Goal: Book appointment/travel/reservation

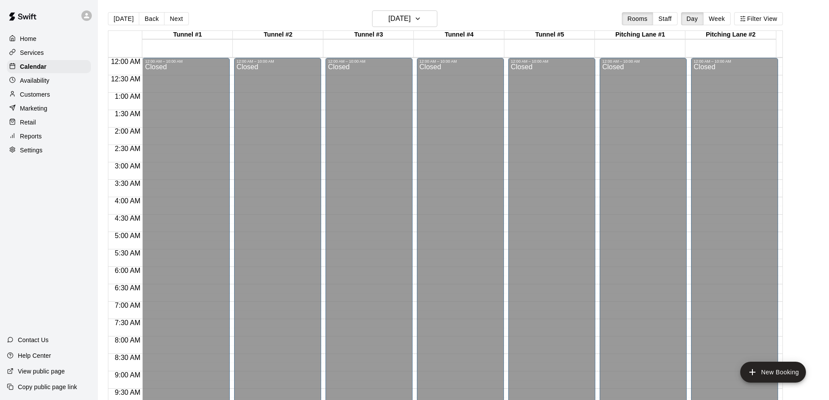
scroll to position [478, 0]
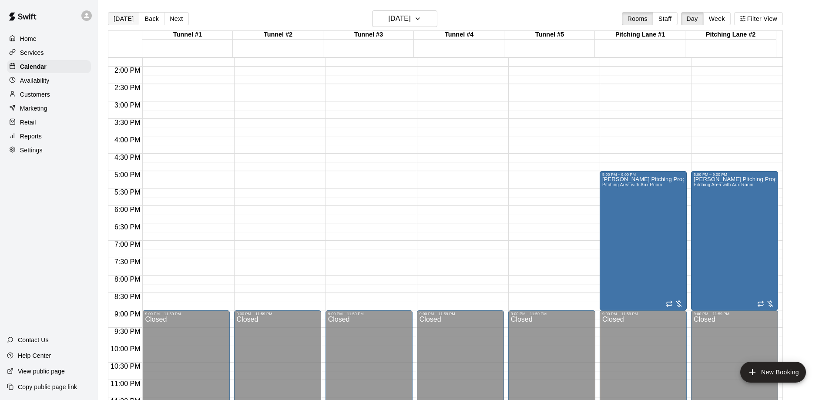
click at [127, 19] on button "[DATE]" at bounding box center [123, 18] width 31 height 13
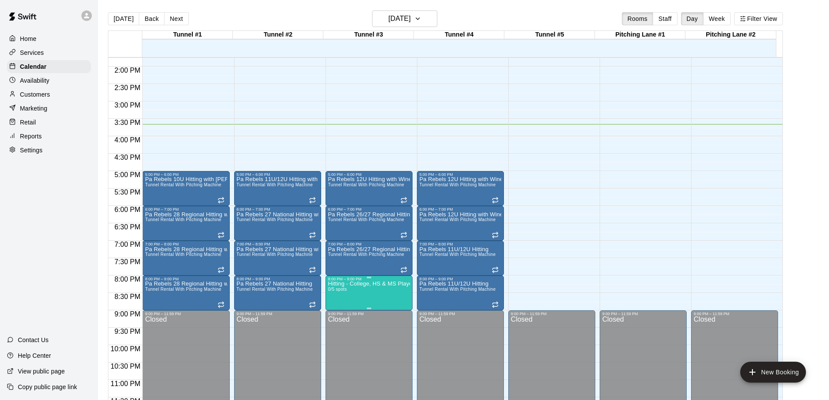
click at [364, 284] on p "Hitting - College, HS & MS Players" at bounding box center [369, 284] width 82 height 0
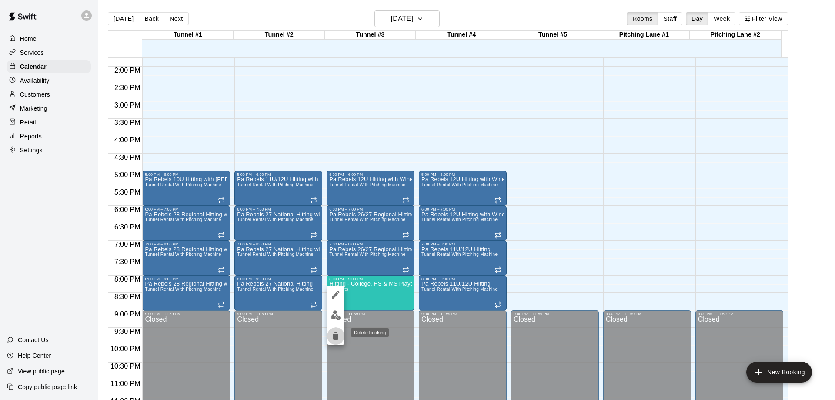
click at [338, 340] on icon "delete" at bounding box center [336, 336] width 10 height 10
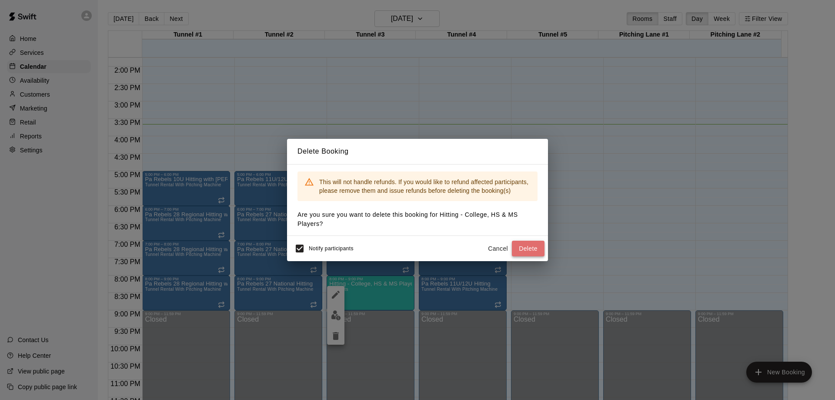
click at [525, 251] on button "Delete" at bounding box center [528, 249] width 33 height 16
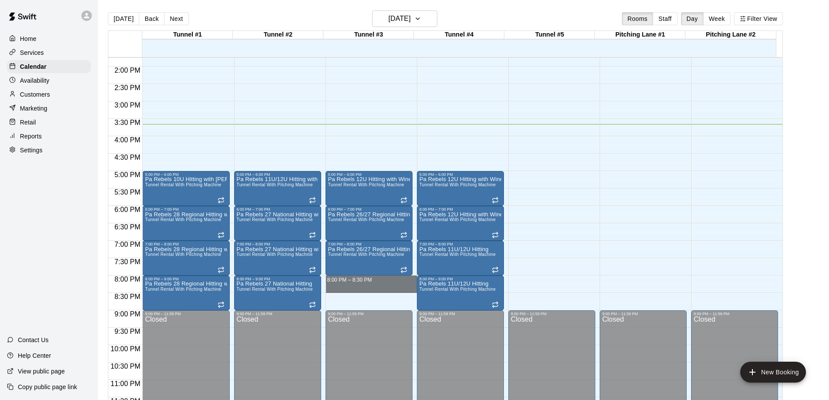
drag, startPoint x: 365, startPoint y: 278, endPoint x: 365, endPoint y: 285, distance: 7.0
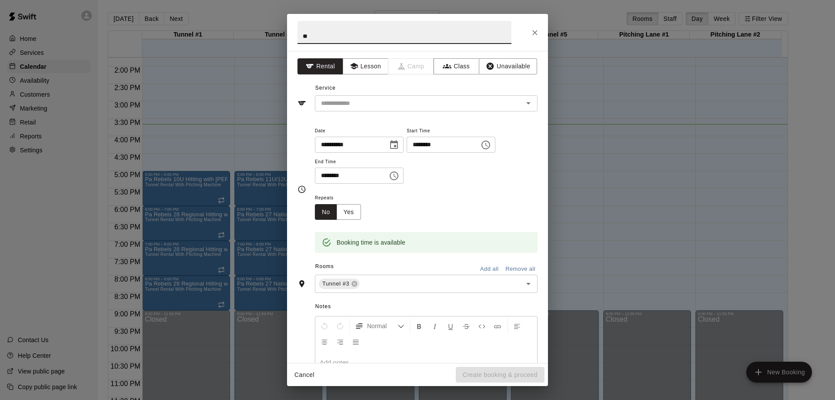
type input "*"
click at [470, 99] on input "text" at bounding box center [414, 103] width 192 height 11
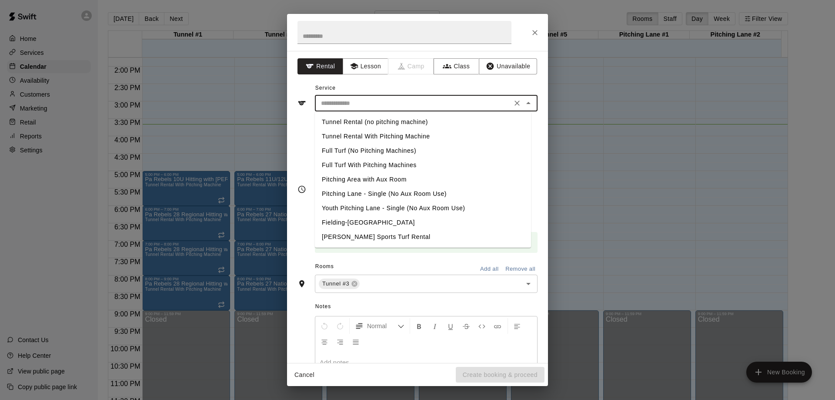
click at [413, 134] on li "Tunnel Rental With Pitching Machine" at bounding box center [423, 136] width 216 height 14
type input "**********"
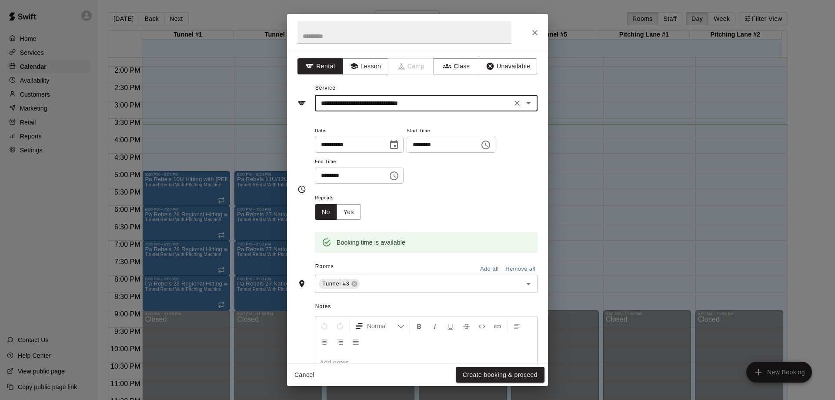
click at [489, 375] on button "Create booking & proceed" at bounding box center [500, 375] width 89 height 16
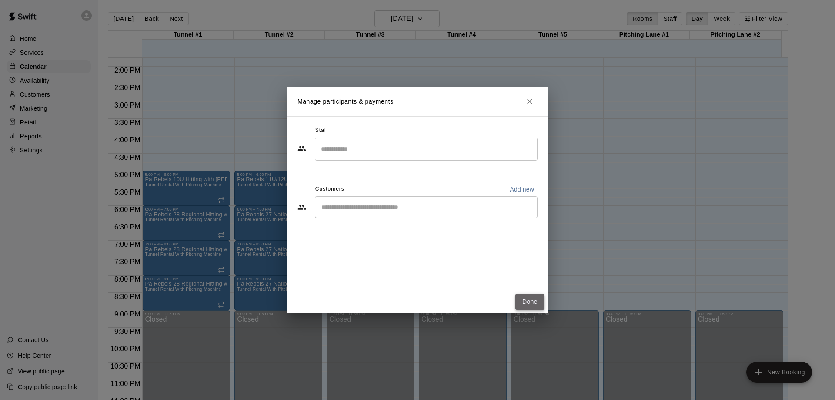
click at [527, 303] on button "Done" at bounding box center [529, 302] width 29 height 16
